Goal: Find specific page/section: Find specific page/section

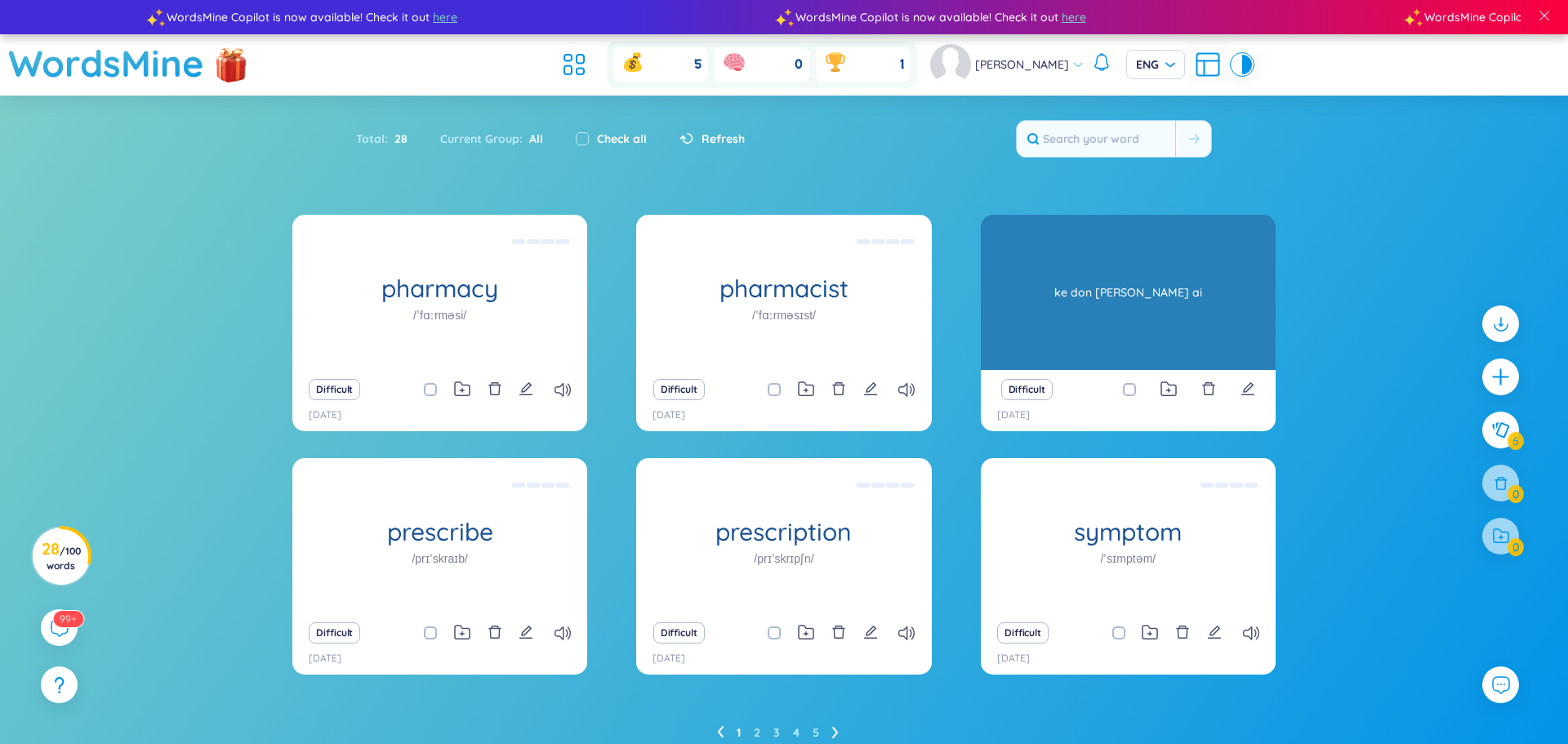
scroll to position [67, 0]
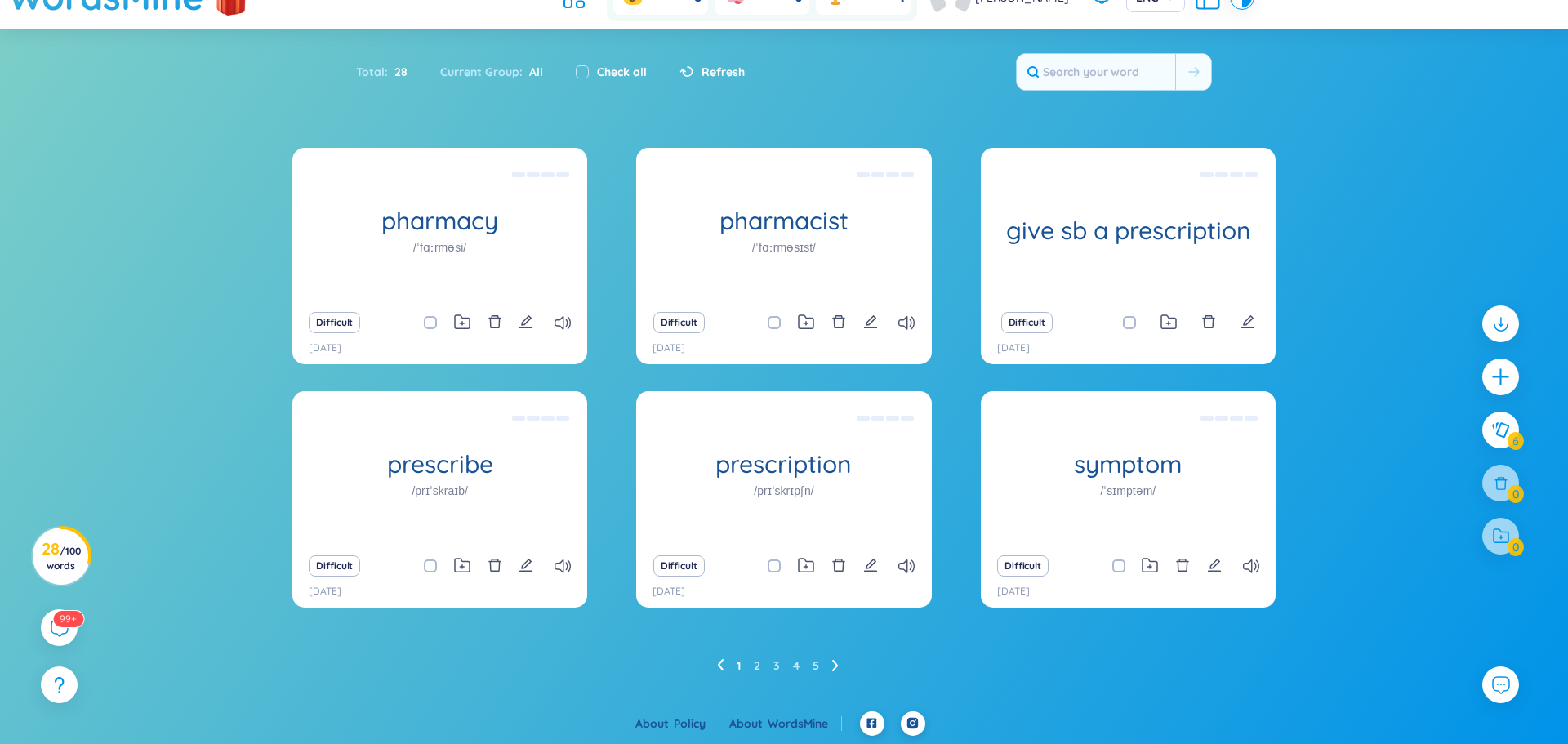
click at [762, 668] on ul "1 2 3 4 5" at bounding box center [784, 665] width 135 height 26
click at [757, 668] on link "2" at bounding box center [757, 665] width 7 height 24
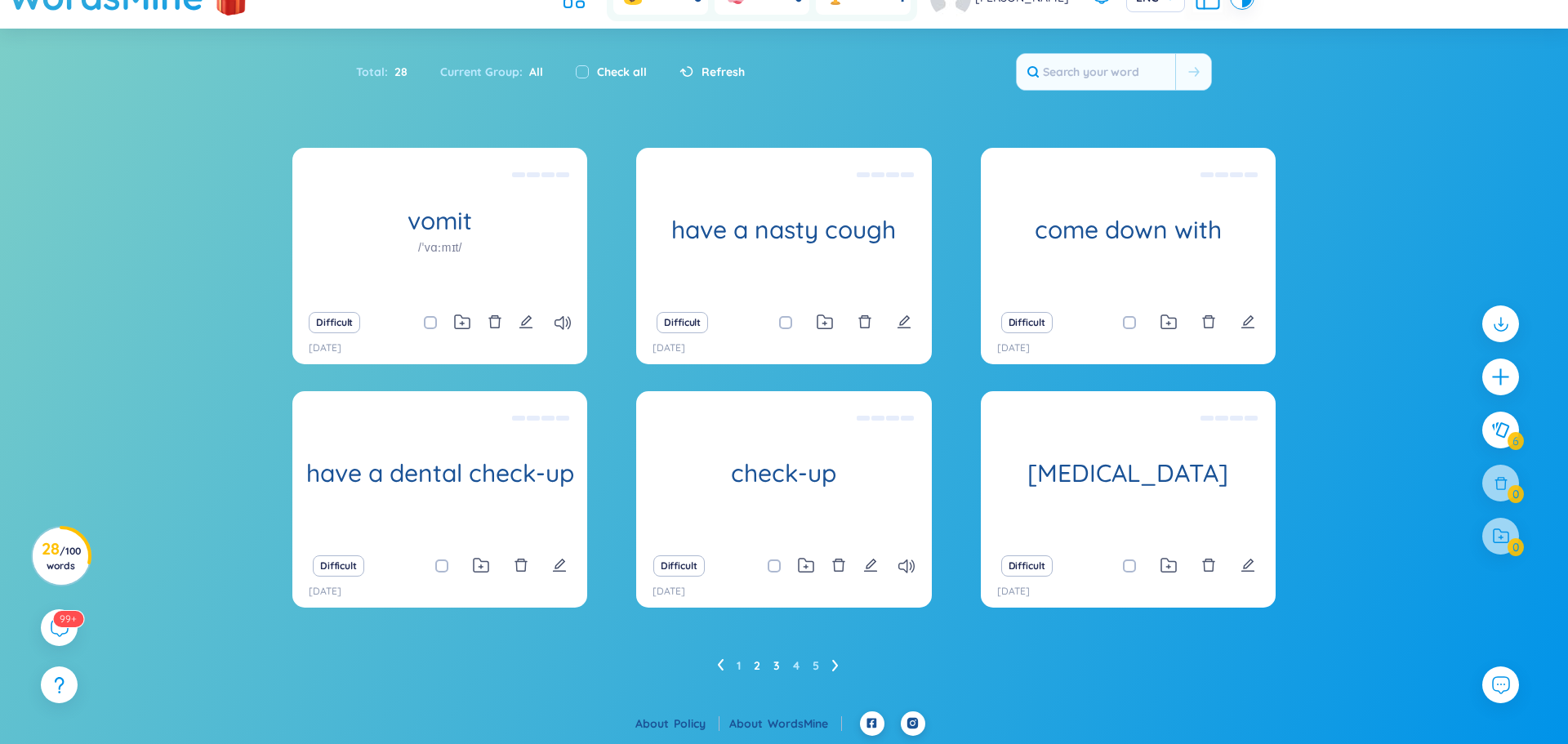
click at [776, 665] on link "3" at bounding box center [777, 665] width 7 height 24
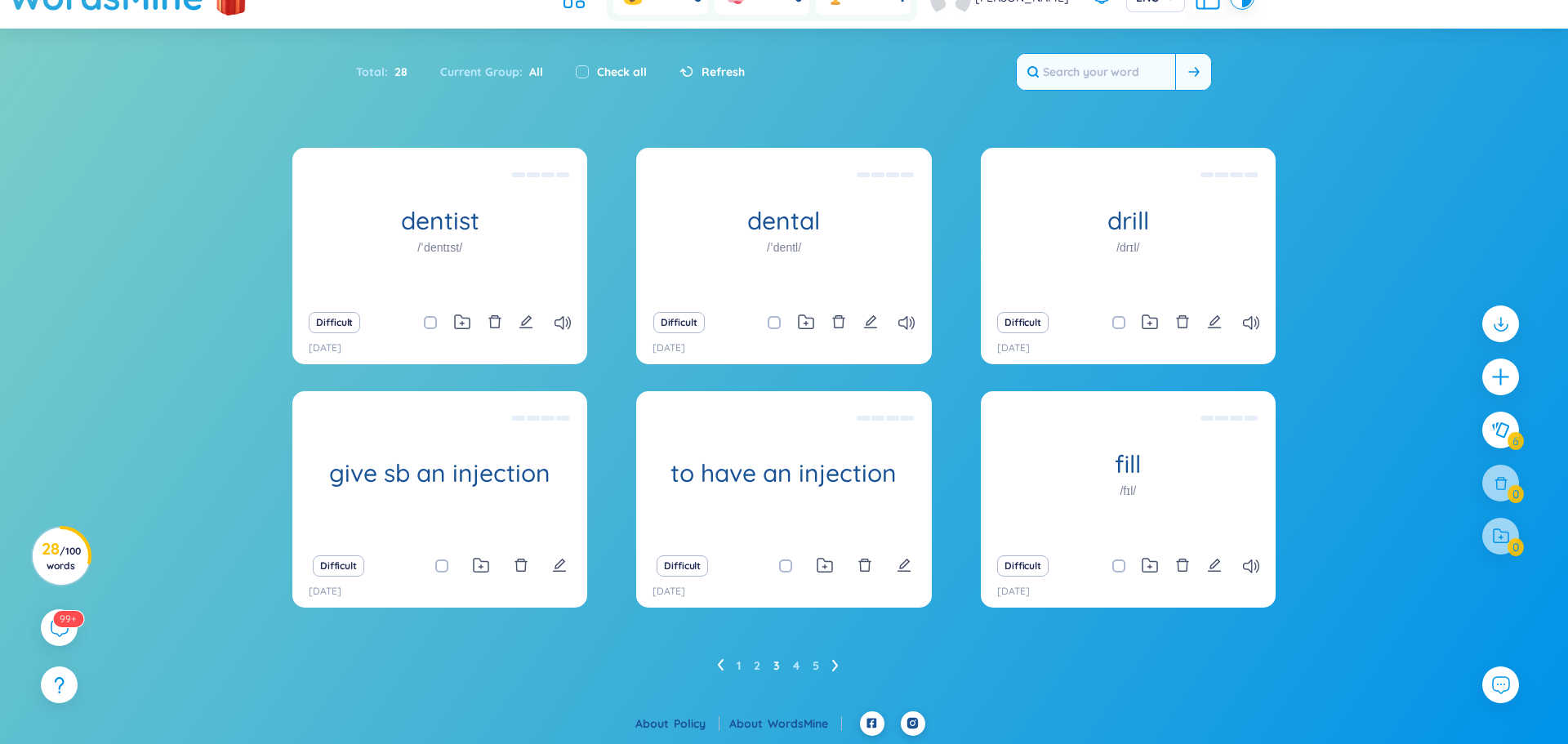
click at [1118, 68] on input "text" at bounding box center [1096, 72] width 159 height 36
paste input "Unaware"
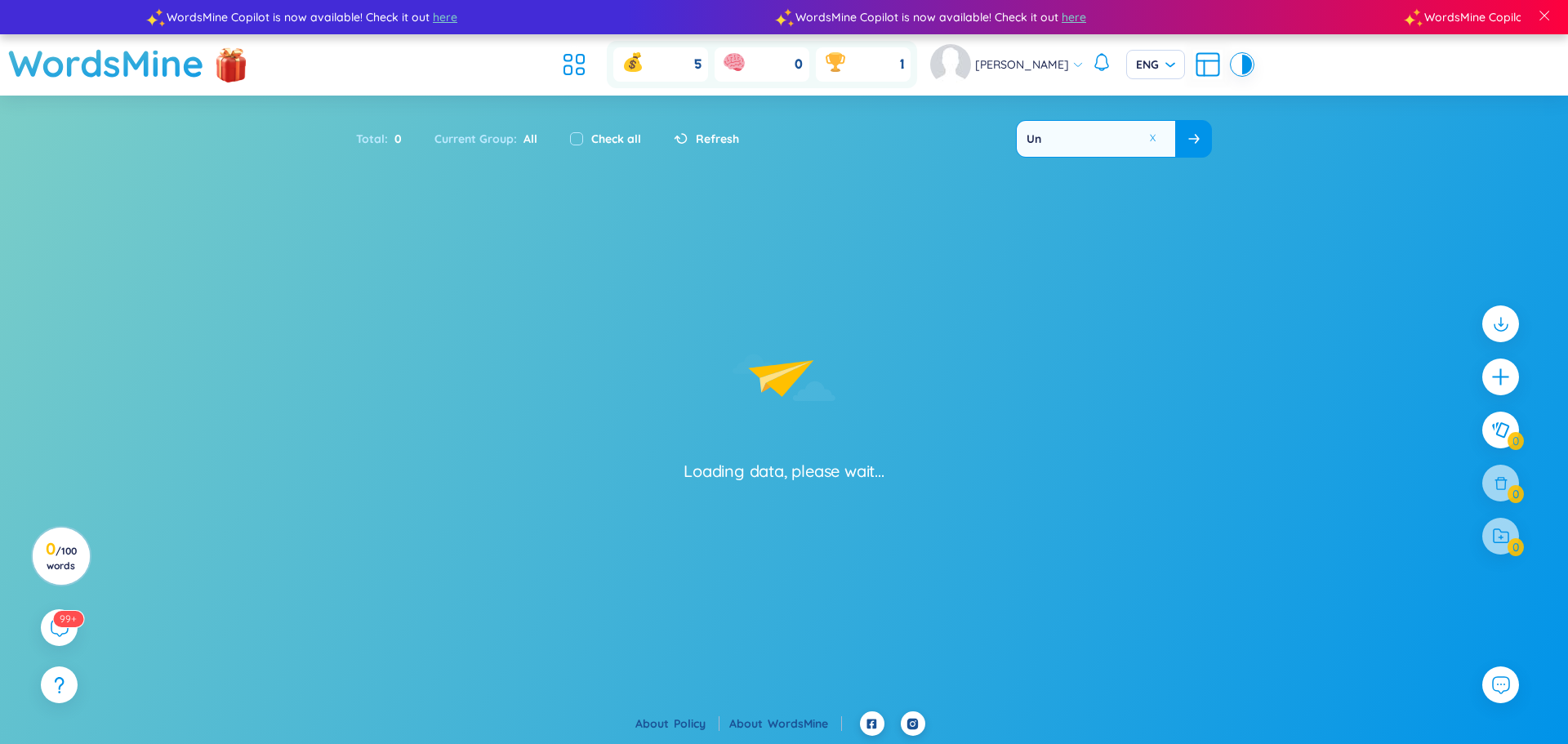
type input "U"
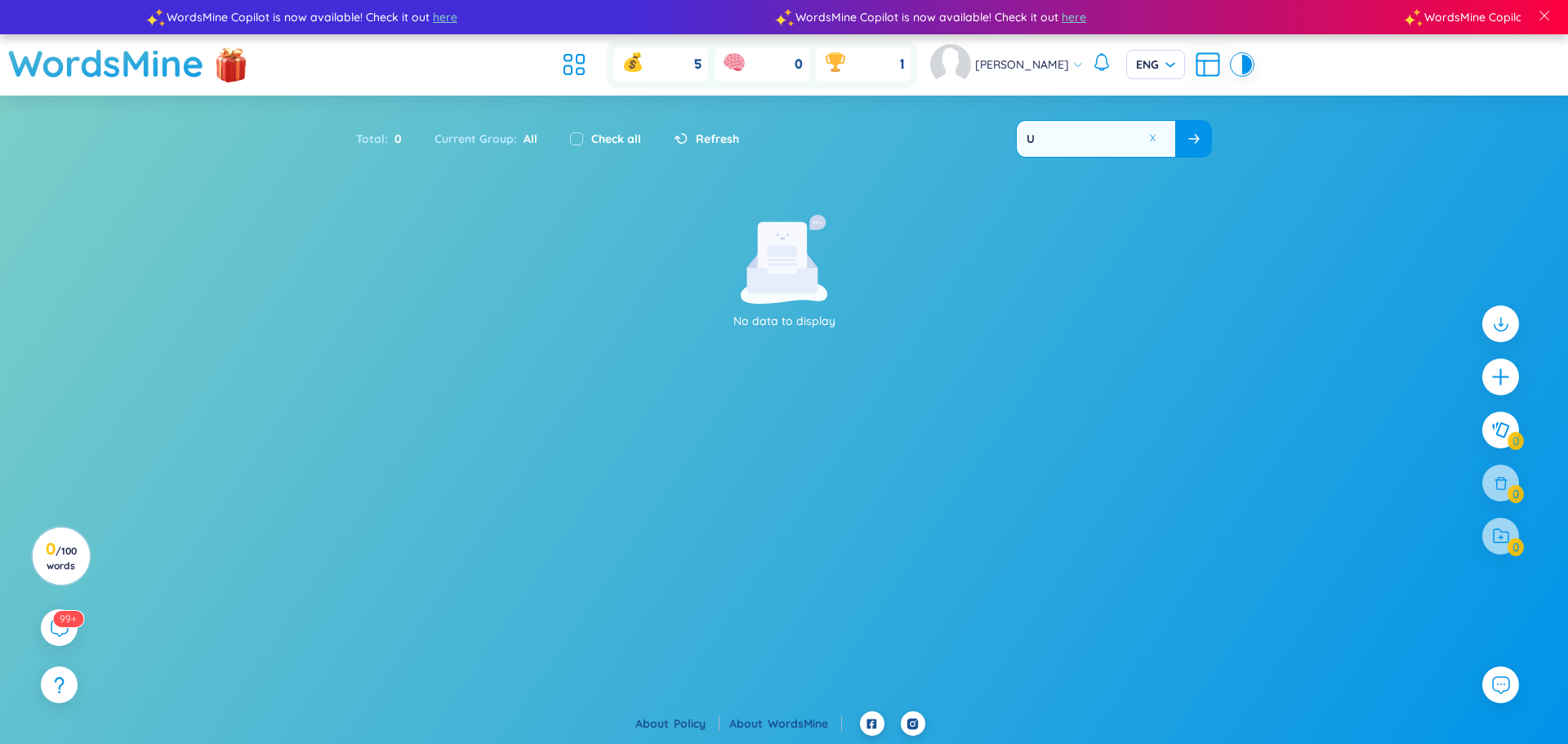
type input "U"
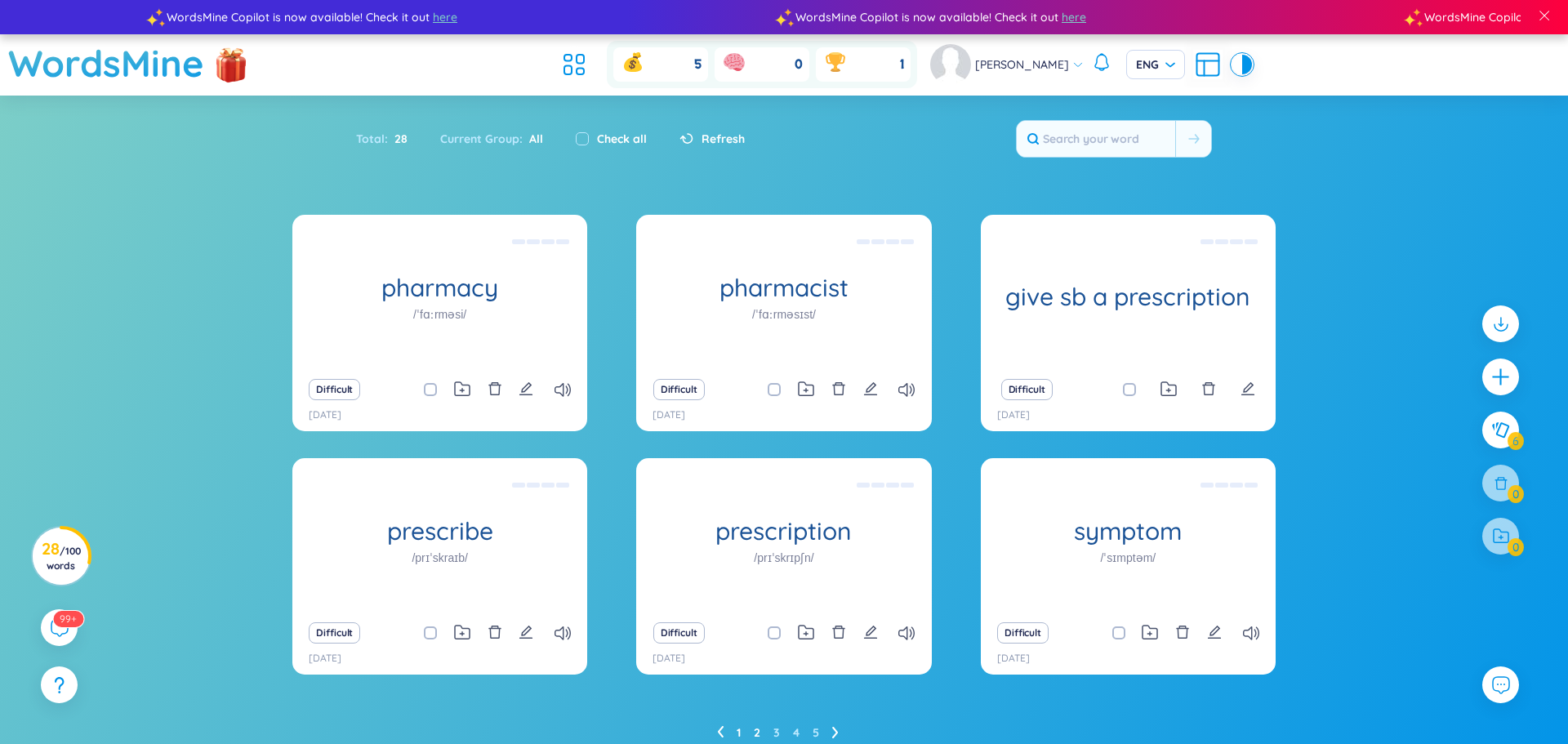
click at [754, 733] on link "2" at bounding box center [757, 732] width 7 height 24
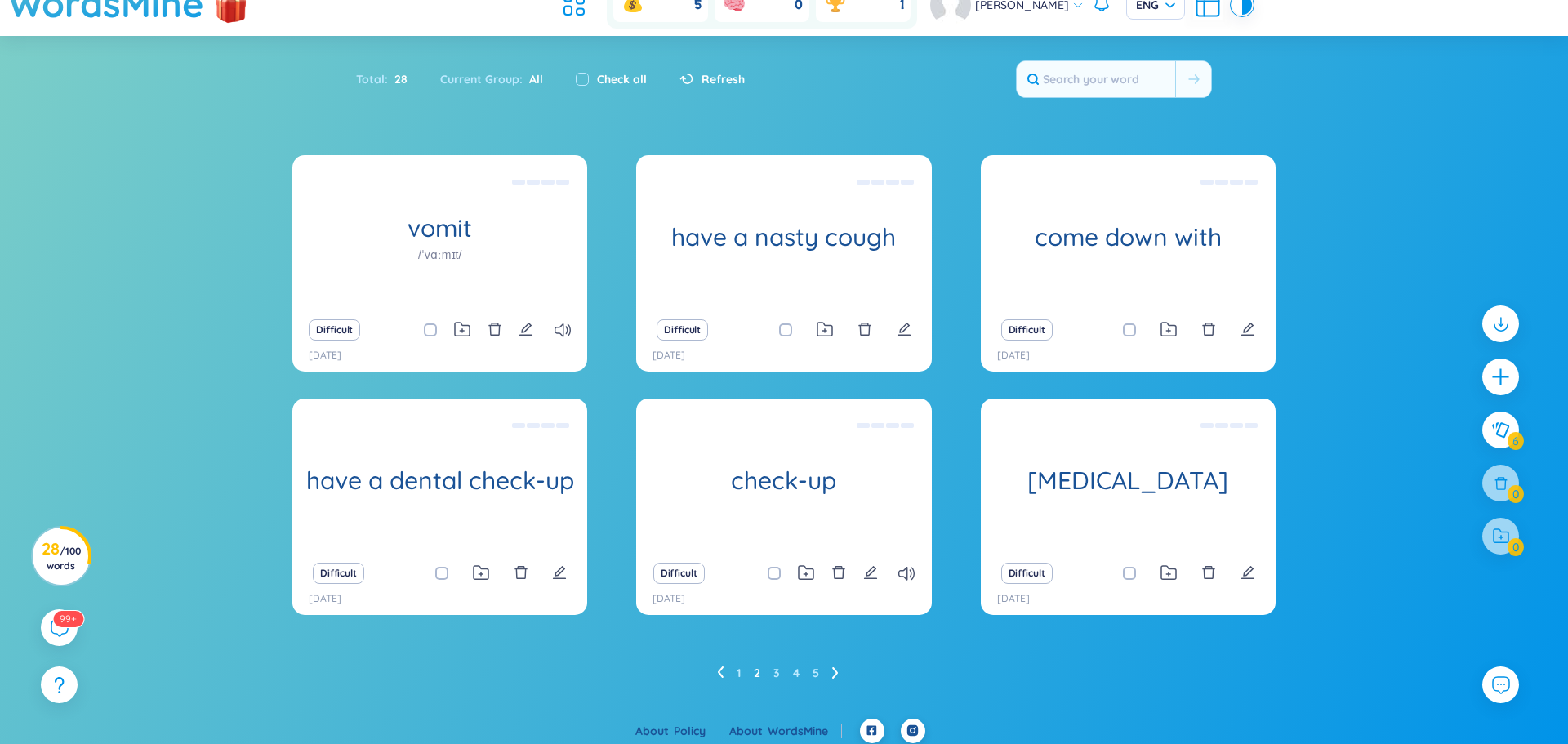
scroll to position [67, 0]
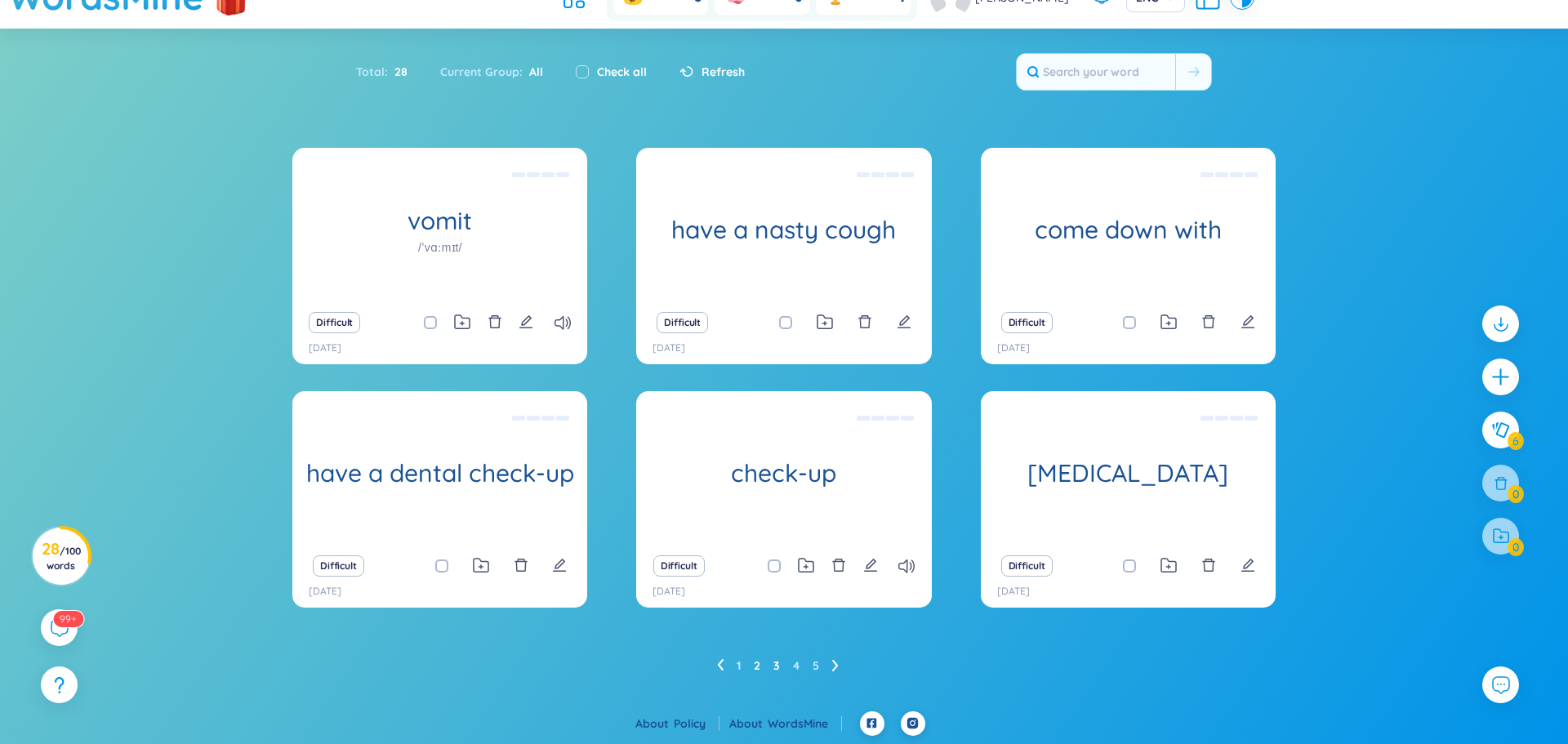
click at [773, 664] on link "3" at bounding box center [777, 665] width 7 height 24
